Goal: Use online tool/utility: Utilize a website feature to perform a specific function

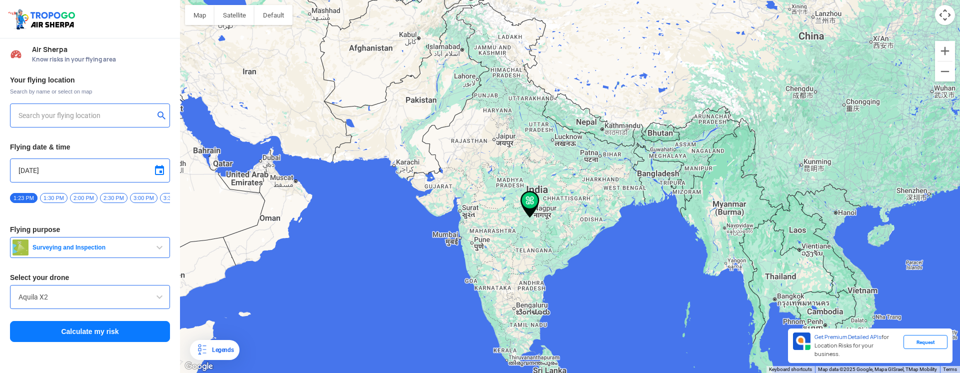
type input "[STREET_ADDRESS]"
click at [130, 107] on div "[STREET_ADDRESS]" at bounding box center [90, 116] width 160 height 24
click at [162, 116] on img at bounding box center [162, 115] width 10 height 10
click at [120, 120] on input "text" at bounding box center [87, 116] width 136 height 12
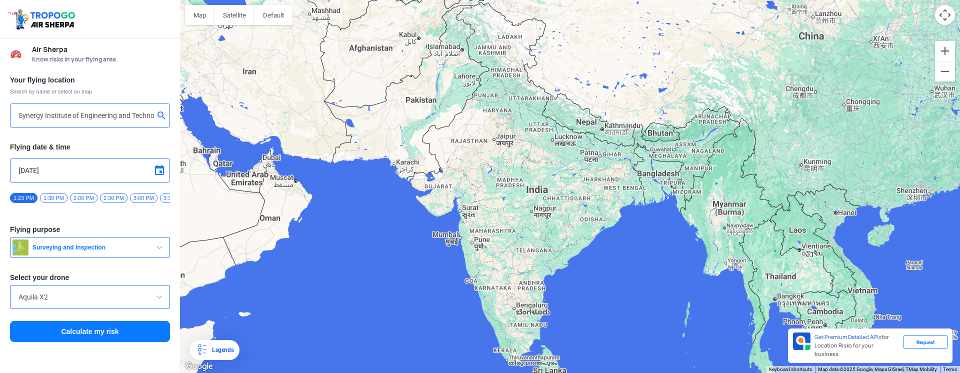
type input "Synergy Institute of Engineering & Technology, [GEOGRAPHIC_DATA]-55 Dhenkanal, …"
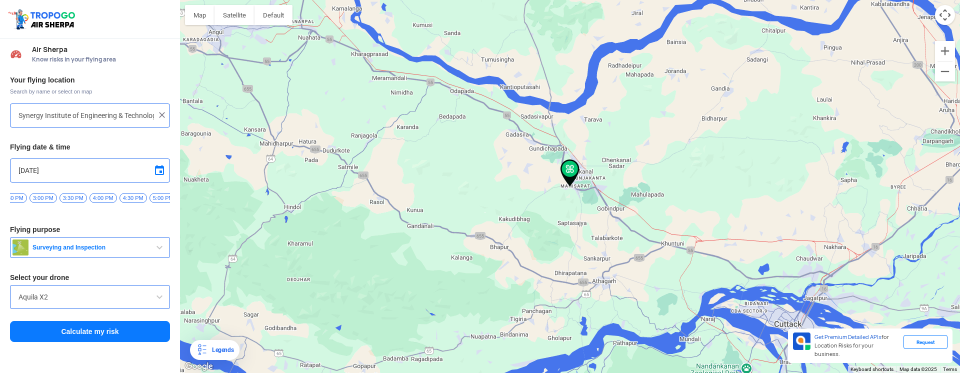
scroll to position [0, 118]
click at [149, 200] on span "5:00 PM" at bounding box center [146, 198] width 28 height 10
click at [143, 246] on button "Surveying and Inspection" at bounding box center [90, 247] width 160 height 21
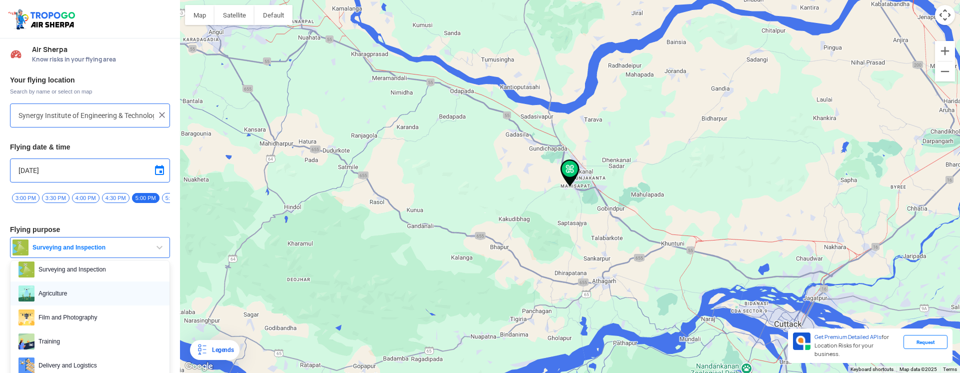
scroll to position [15, 0]
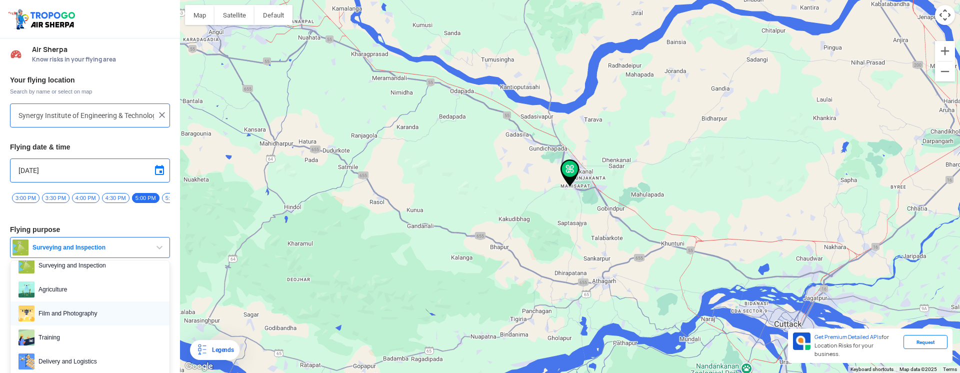
click at [106, 319] on span "Film and Photography" at bounding box center [98, 314] width 127 height 16
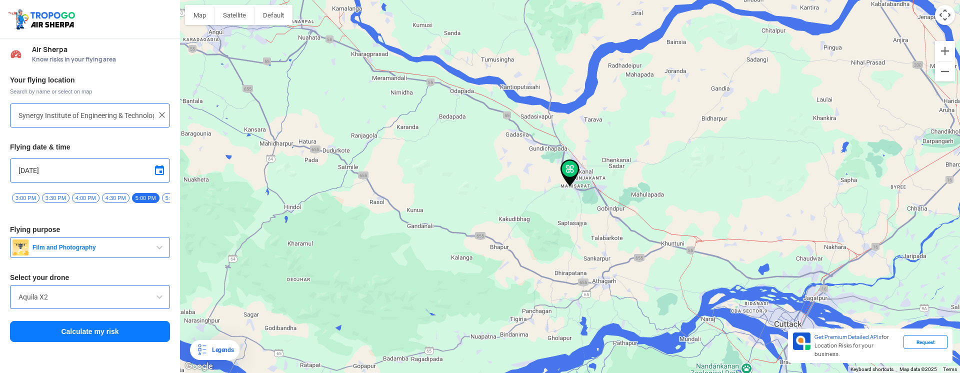
click at [110, 296] on input "Aquila X2" at bounding box center [90, 297] width 143 height 12
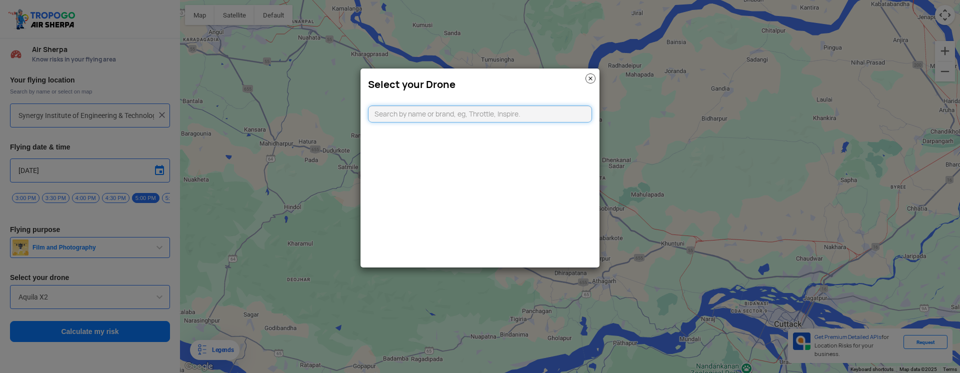
click at [413, 116] on input "text" at bounding box center [480, 114] width 224 height 17
type input "DJI mini"
click at [450, 136] on li "DJI Mini2" at bounding box center [481, 137] width 224 height 23
type input "DJI Mini2"
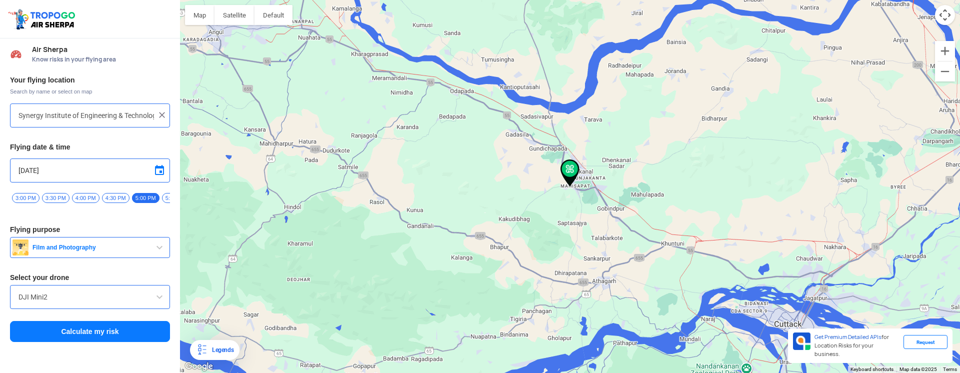
click at [114, 337] on button "Calculate my risk" at bounding box center [90, 331] width 160 height 21
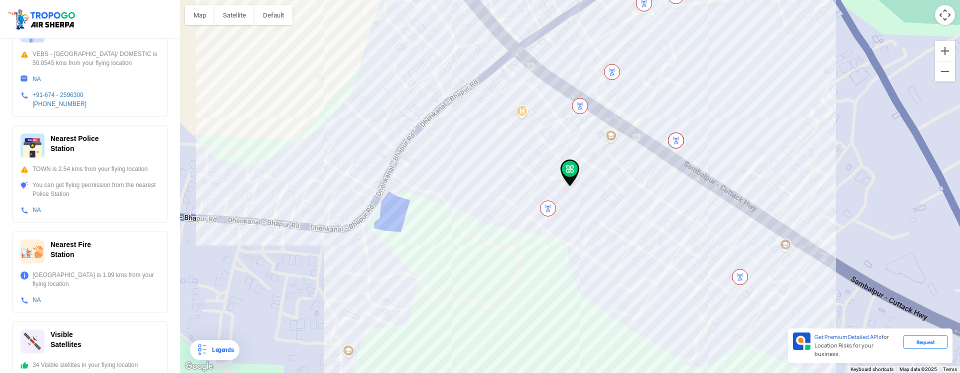
scroll to position [326, 0]
